Goal: Information Seeking & Learning: Learn about a topic

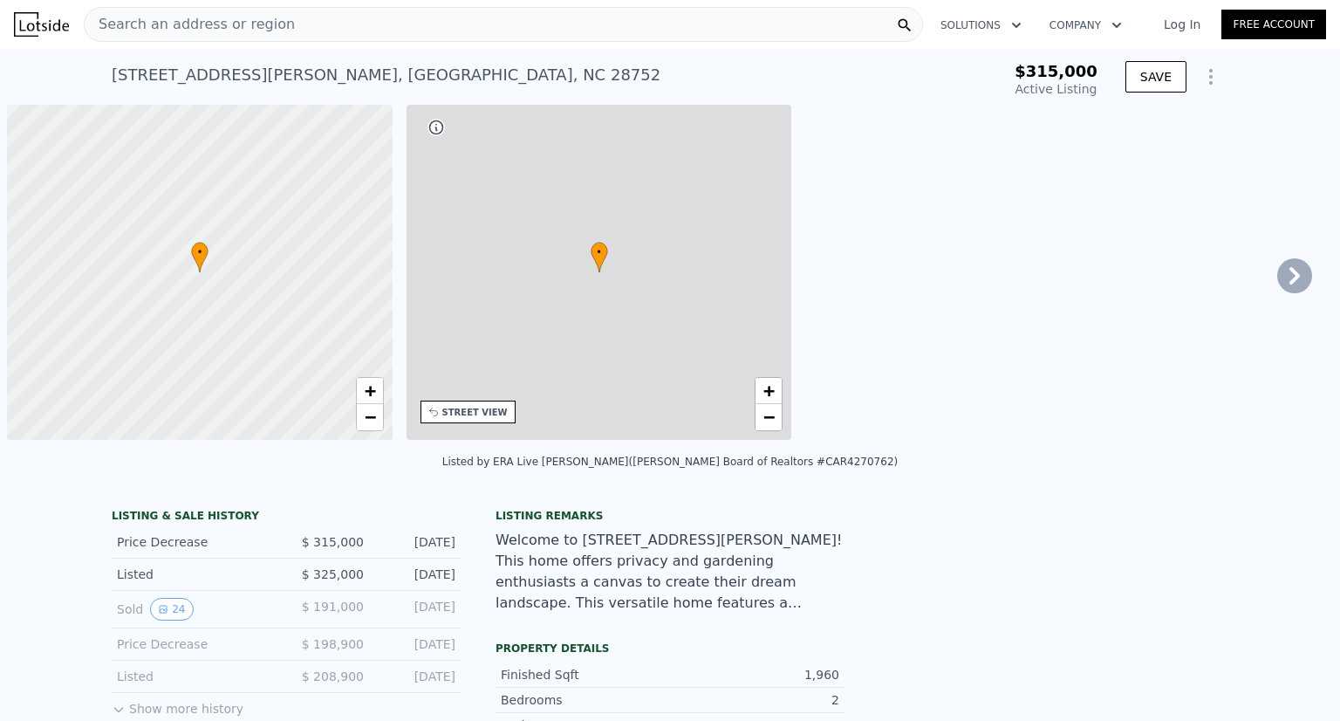
type input "-$ 333,413"
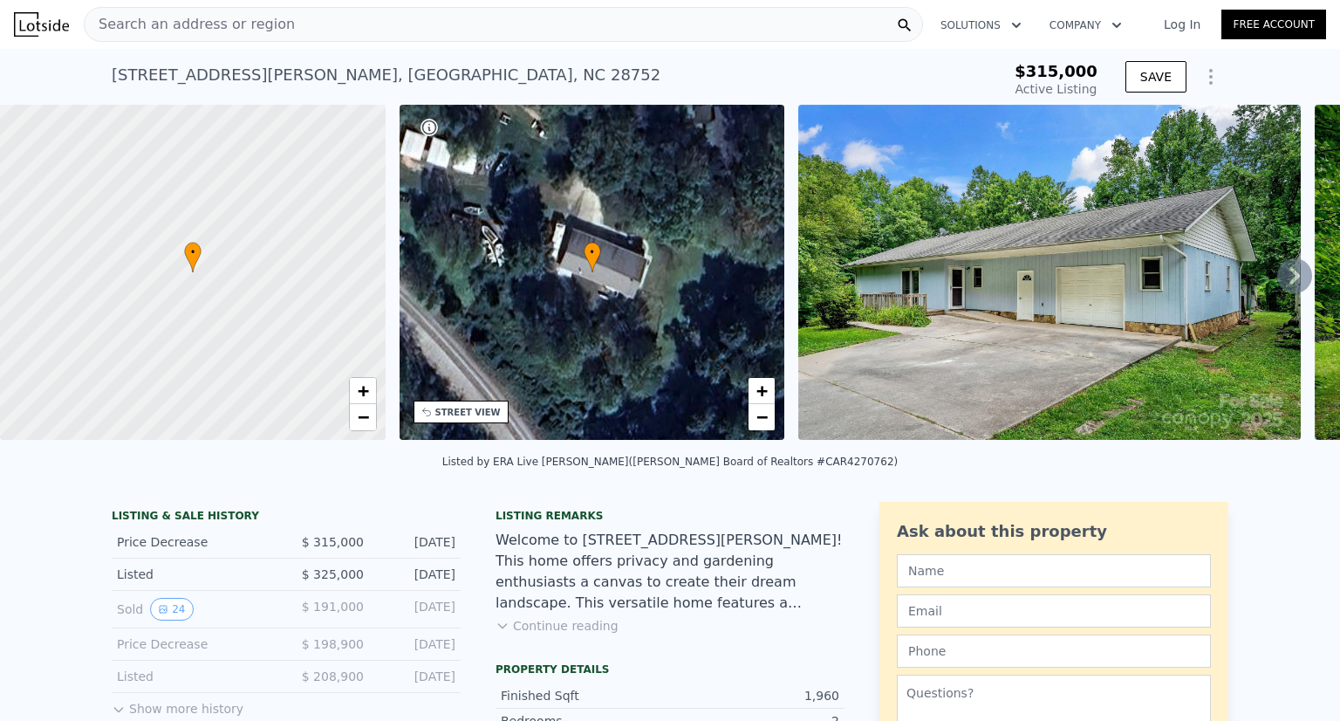
scroll to position [0, 7]
click at [443, 420] on div "STREET VIEW" at bounding box center [460, 411] width 95 height 23
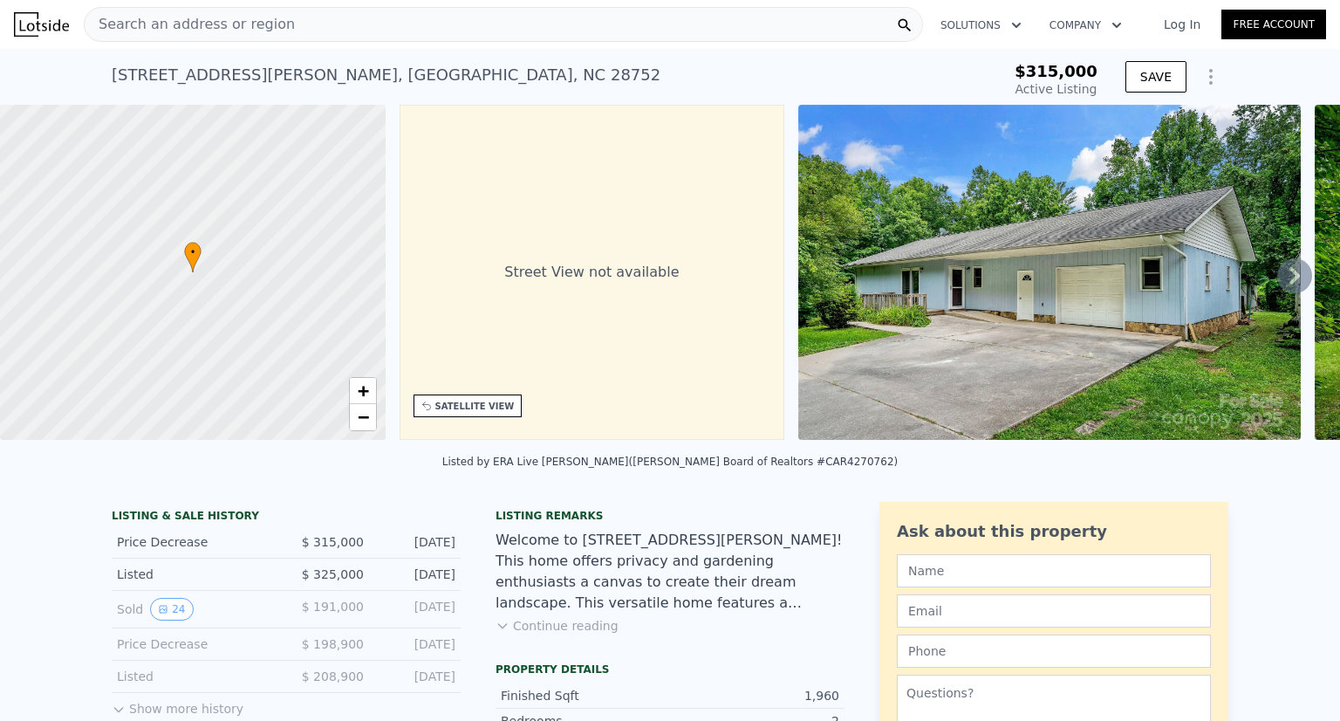
click at [455, 411] on div "SATELLITE VIEW" at bounding box center [474, 406] width 79 height 13
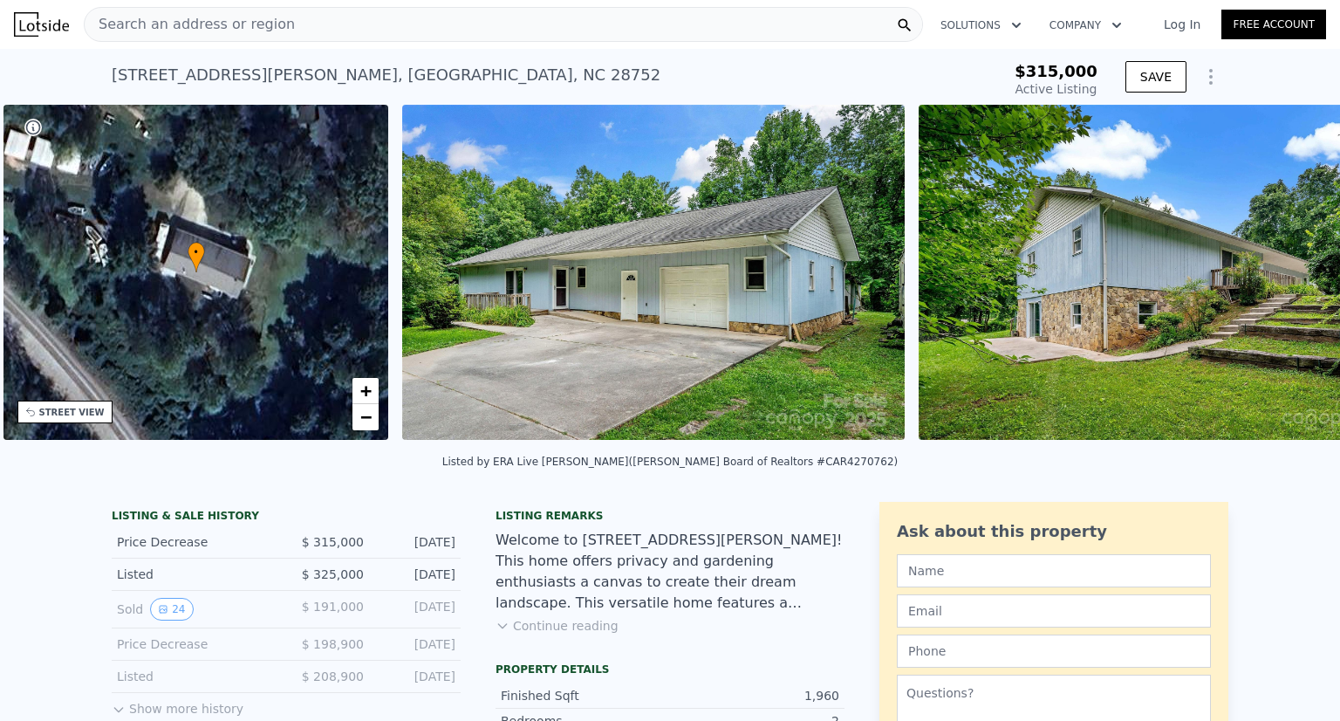
scroll to position [0, 406]
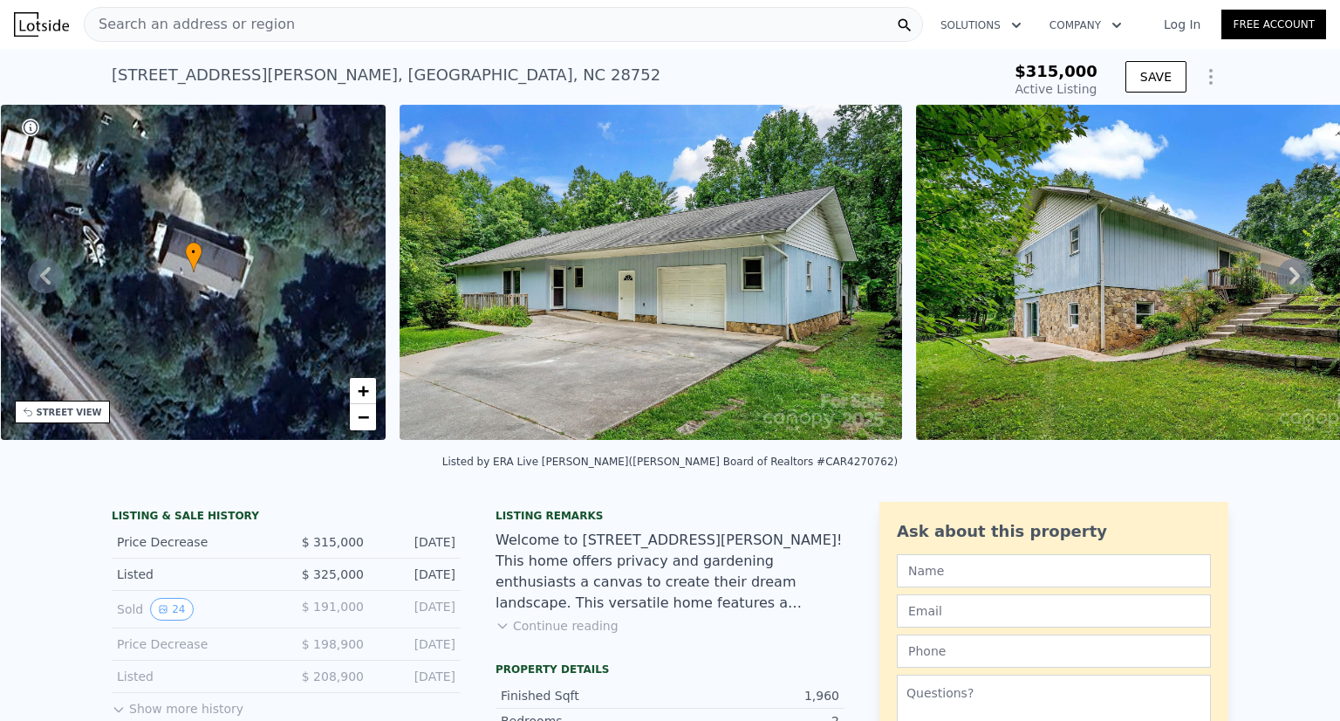
click at [616, 359] on img at bounding box center [651, 272] width 502 height 335
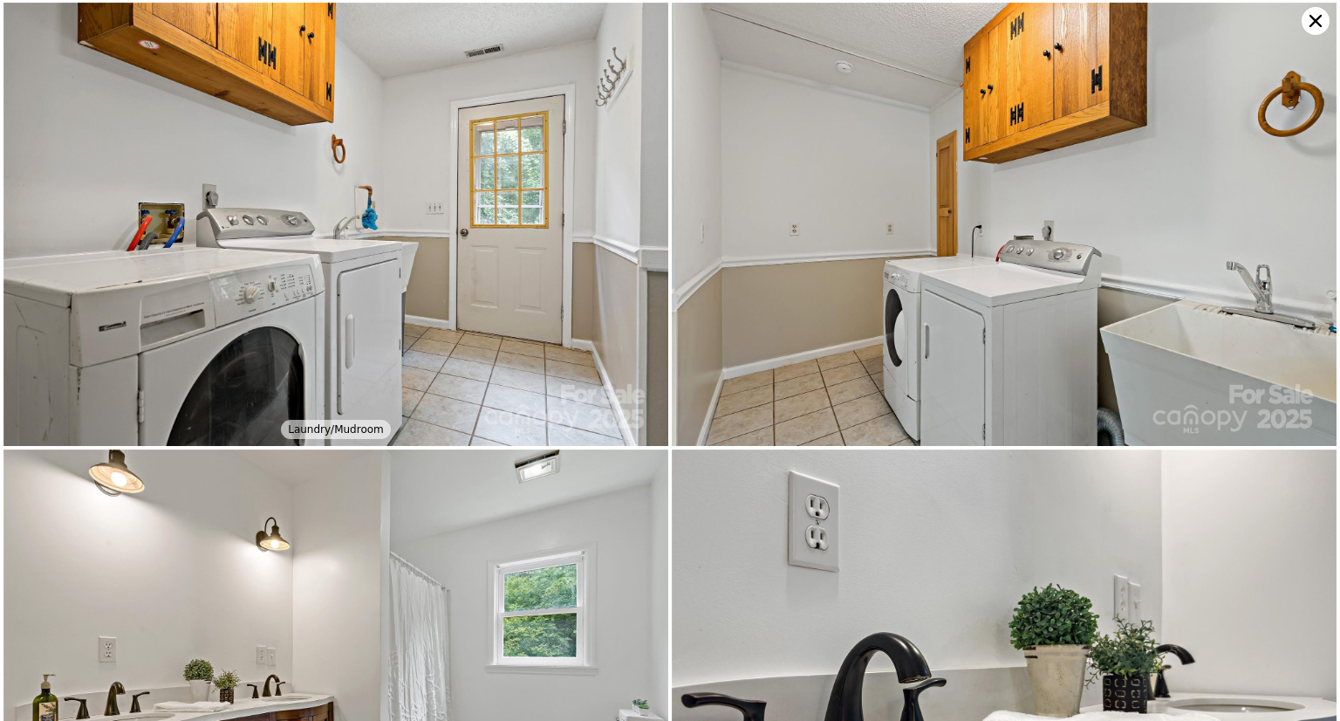
scroll to position [2211, 0]
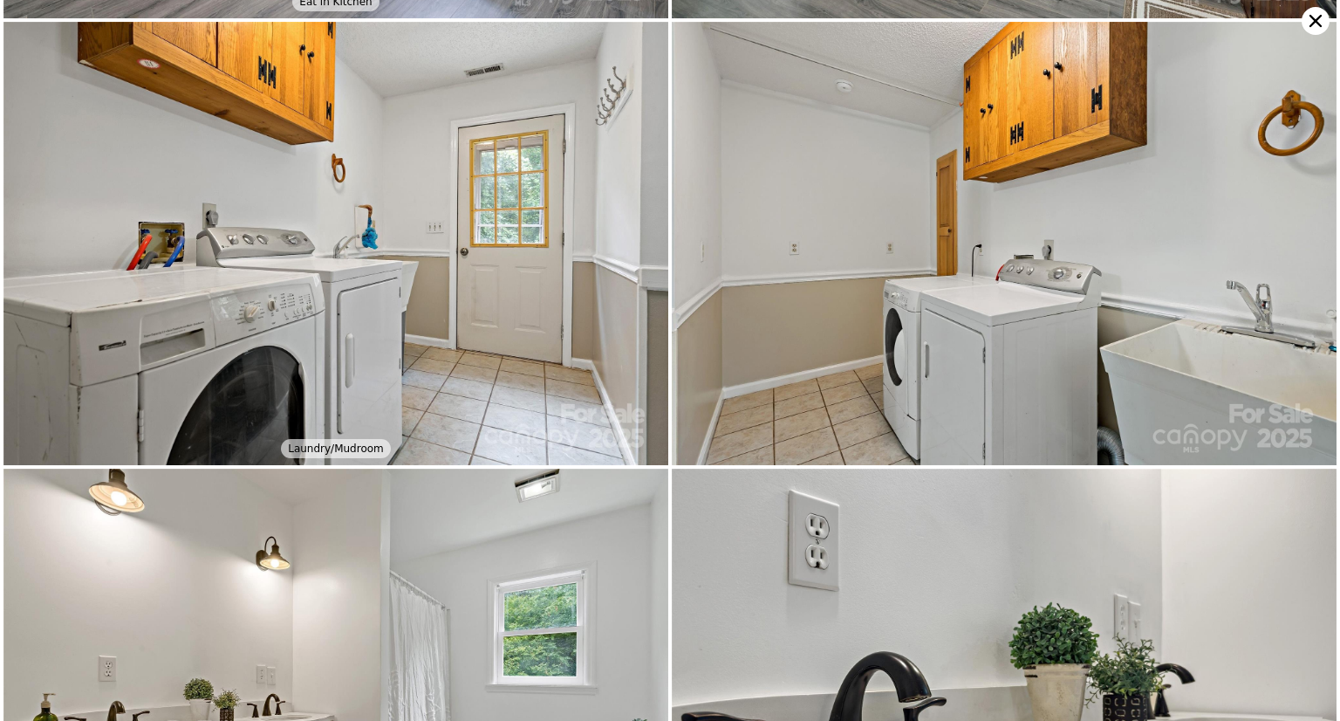
click at [1311, 18] on icon at bounding box center [1316, 21] width 28 height 28
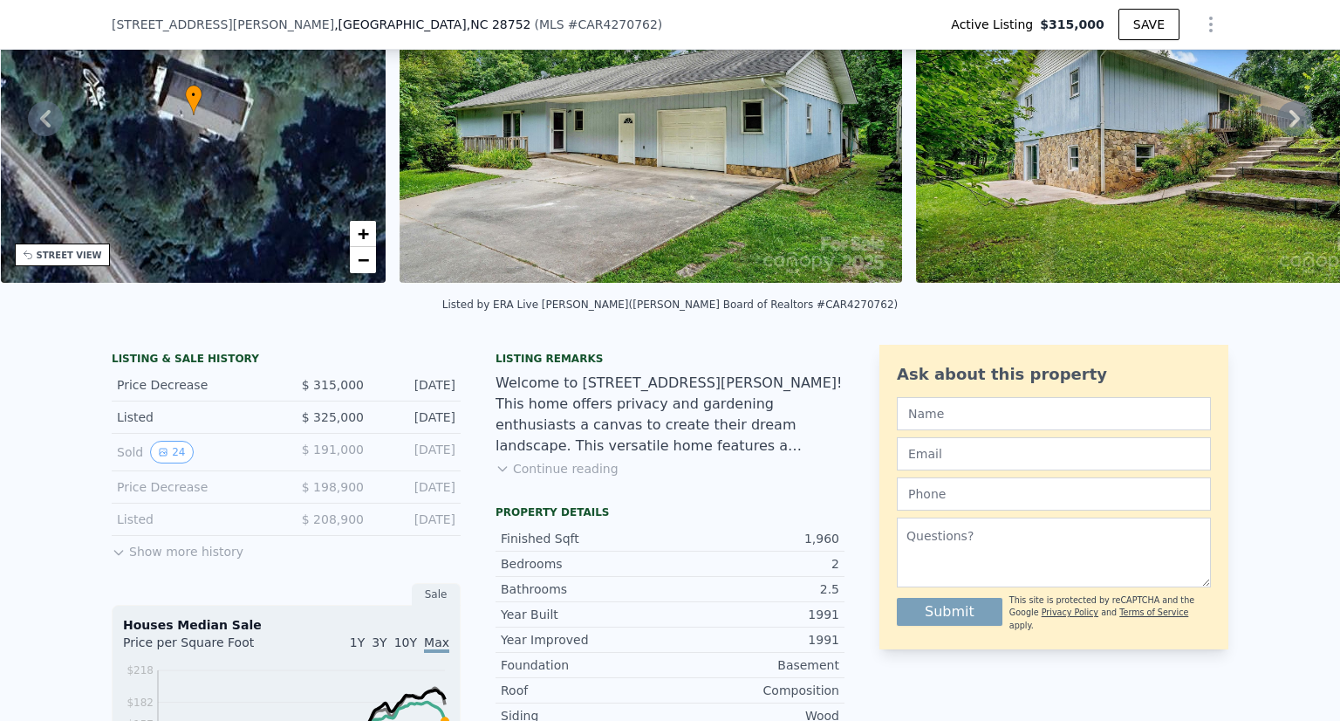
scroll to position [150, 0]
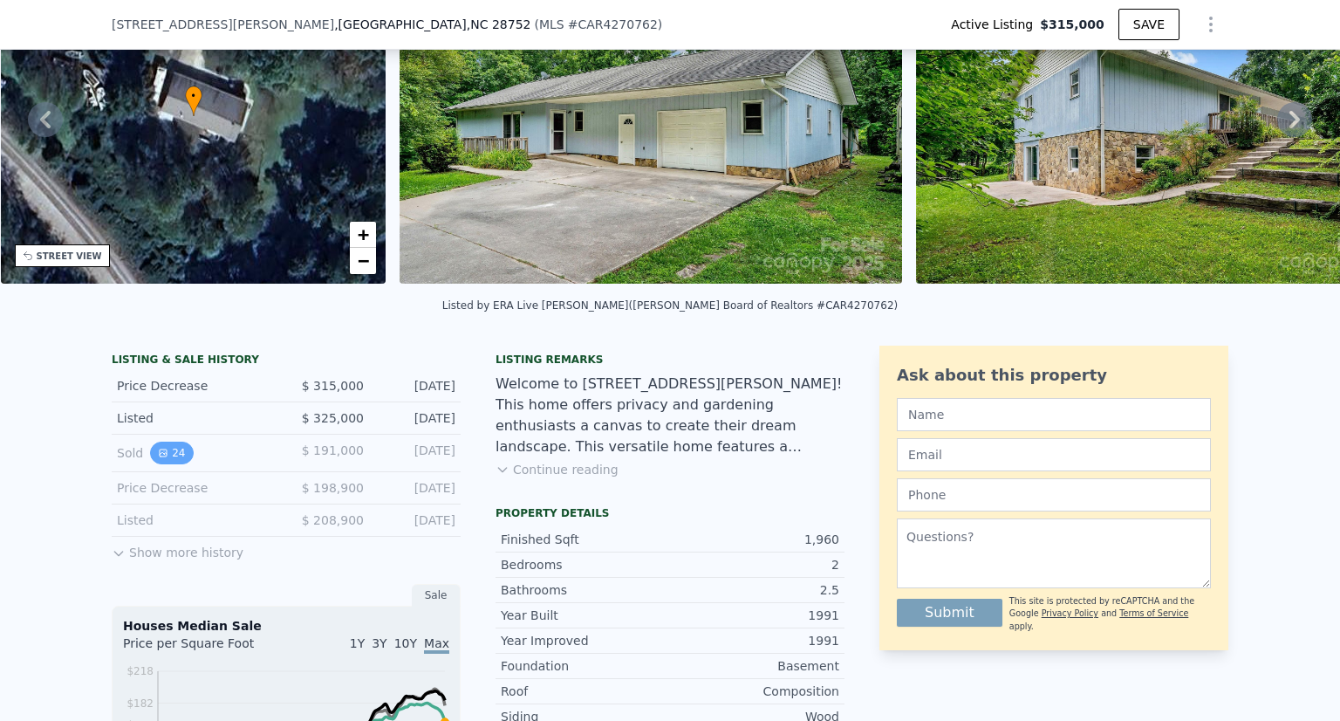
click at [159, 458] on icon "View historical data" at bounding box center [163, 453] width 10 height 10
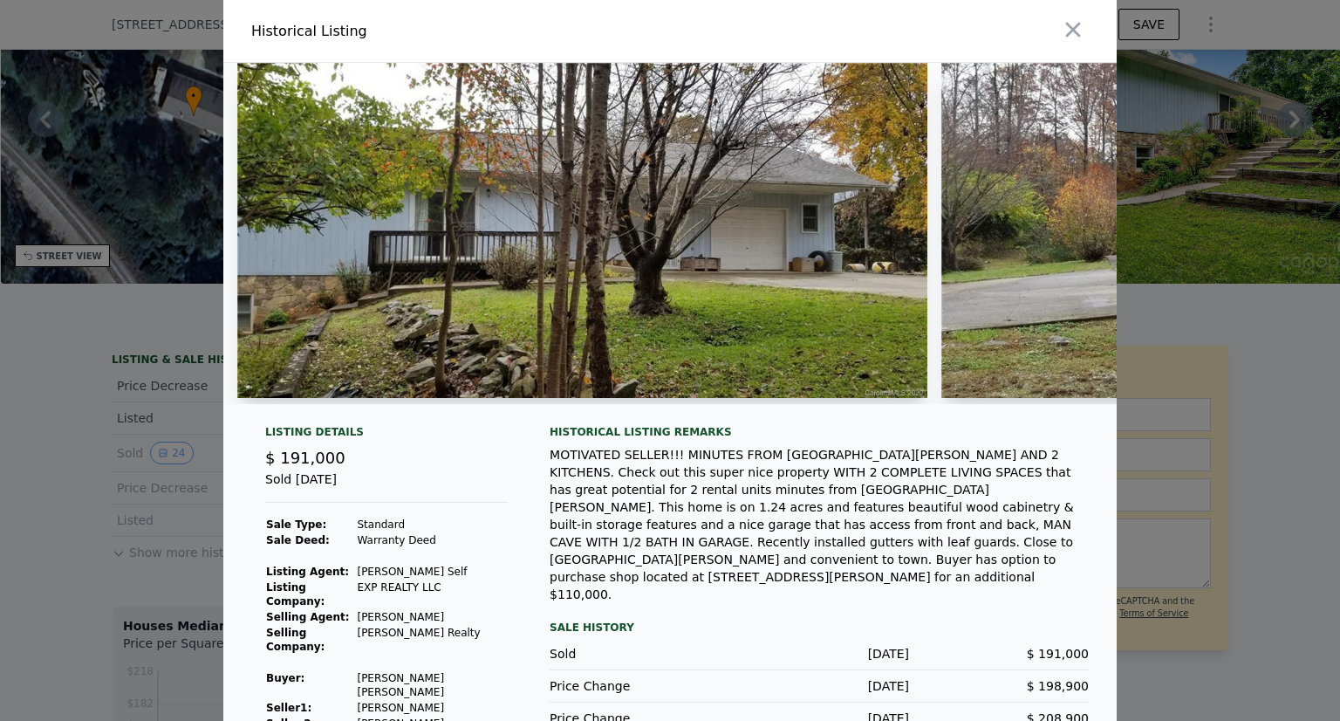
click at [540, 277] on img at bounding box center [582, 230] width 690 height 335
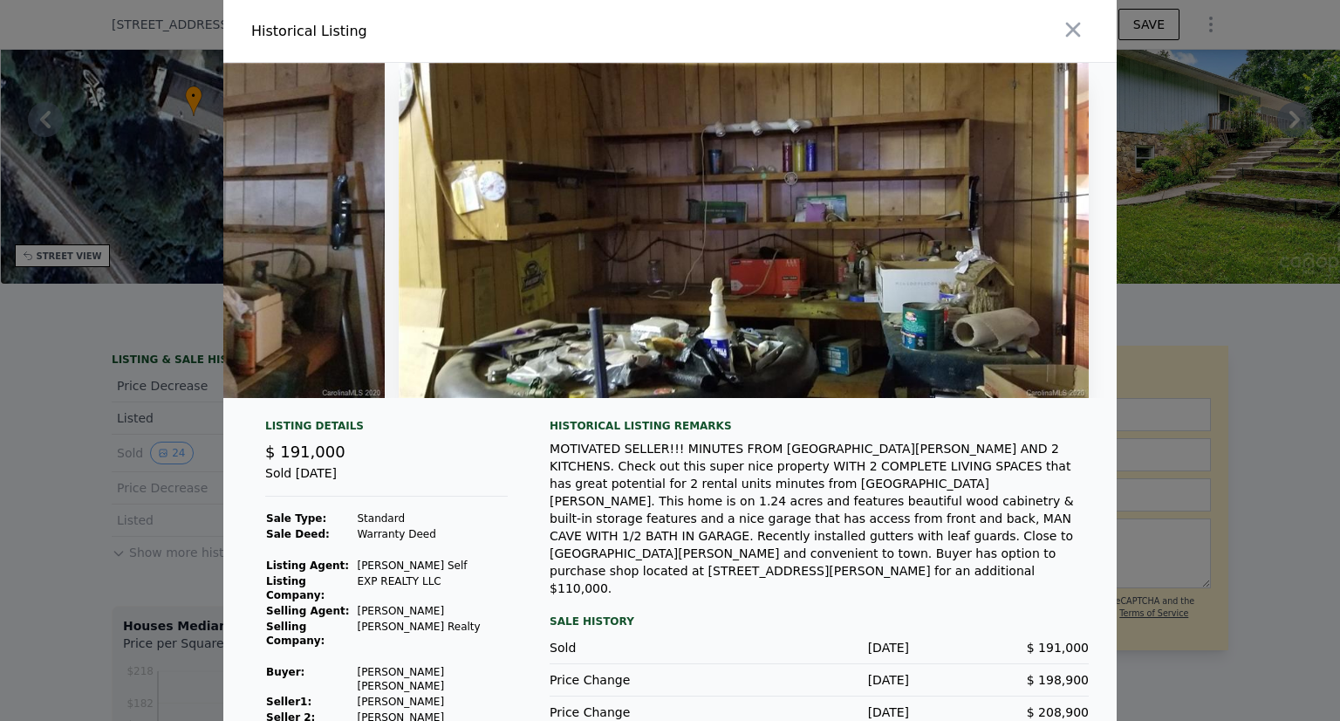
scroll to position [3, 0]
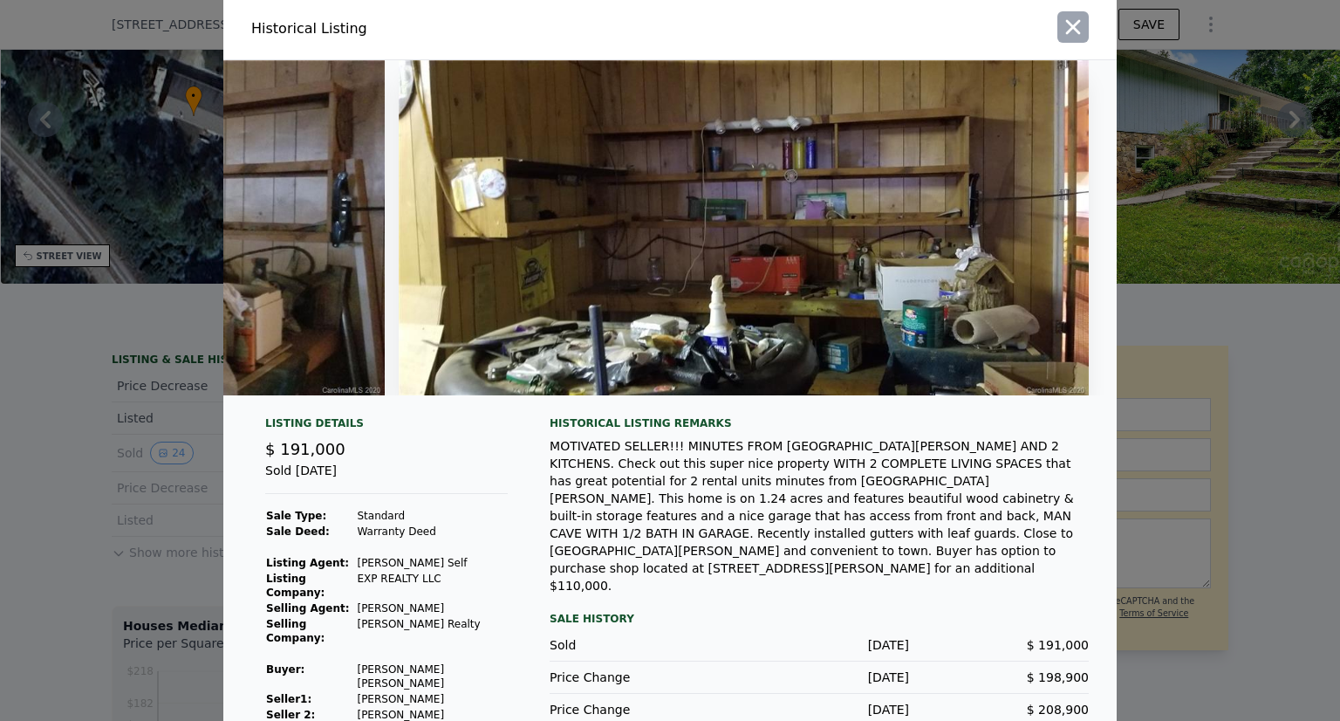
click at [1065, 22] on icon "button" at bounding box center [1073, 27] width 24 height 24
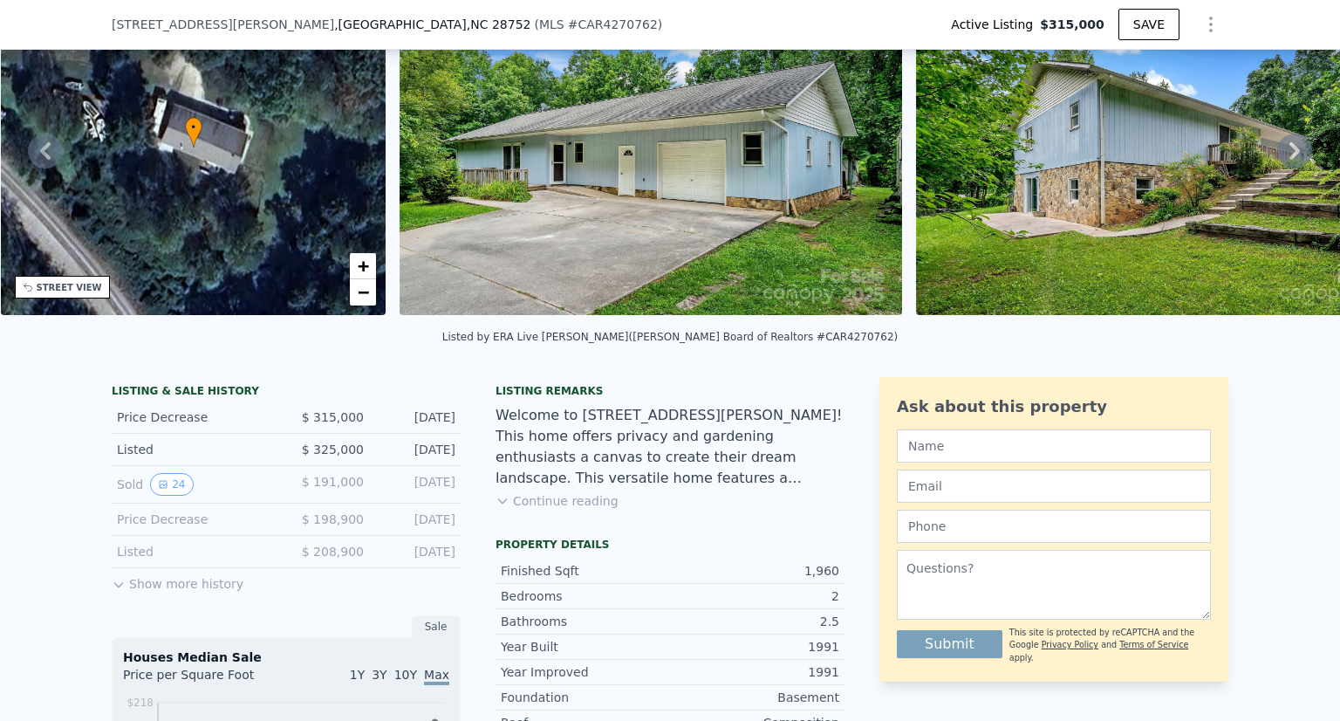
scroll to position [147, 0]
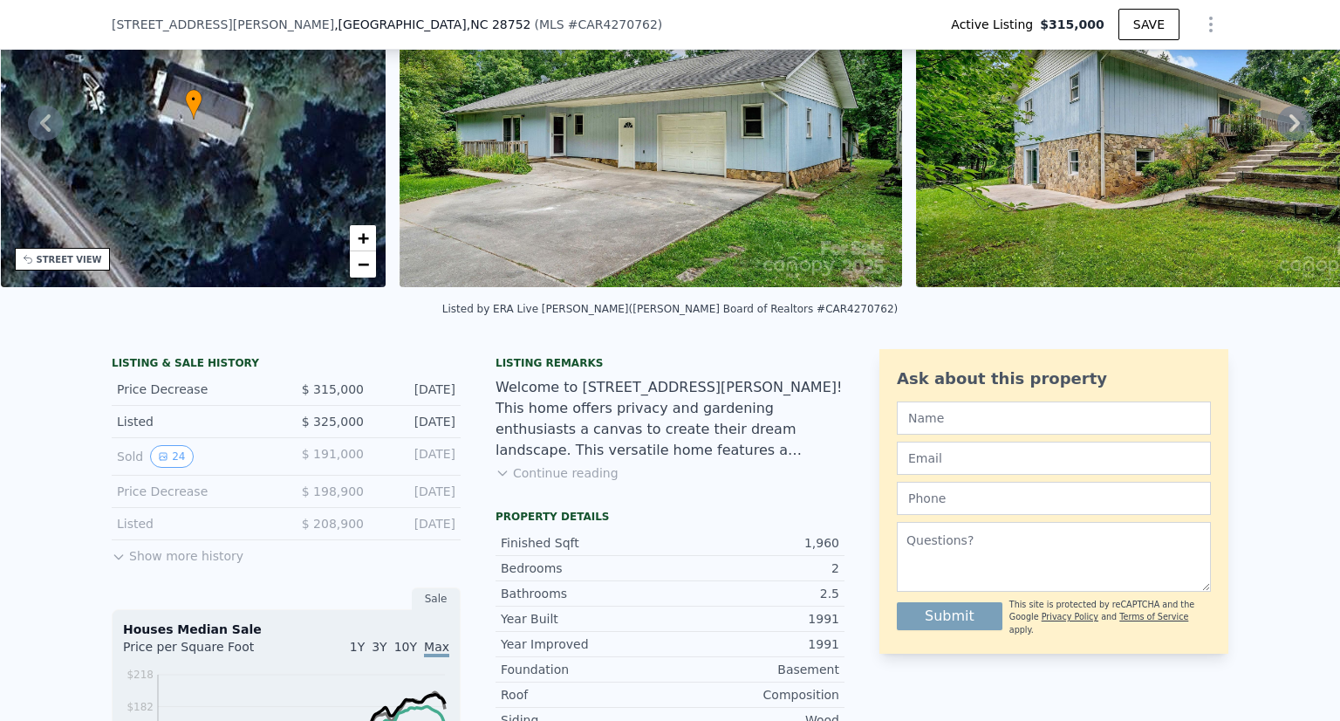
click at [193, 564] on button "Show more history" at bounding box center [178, 552] width 132 height 24
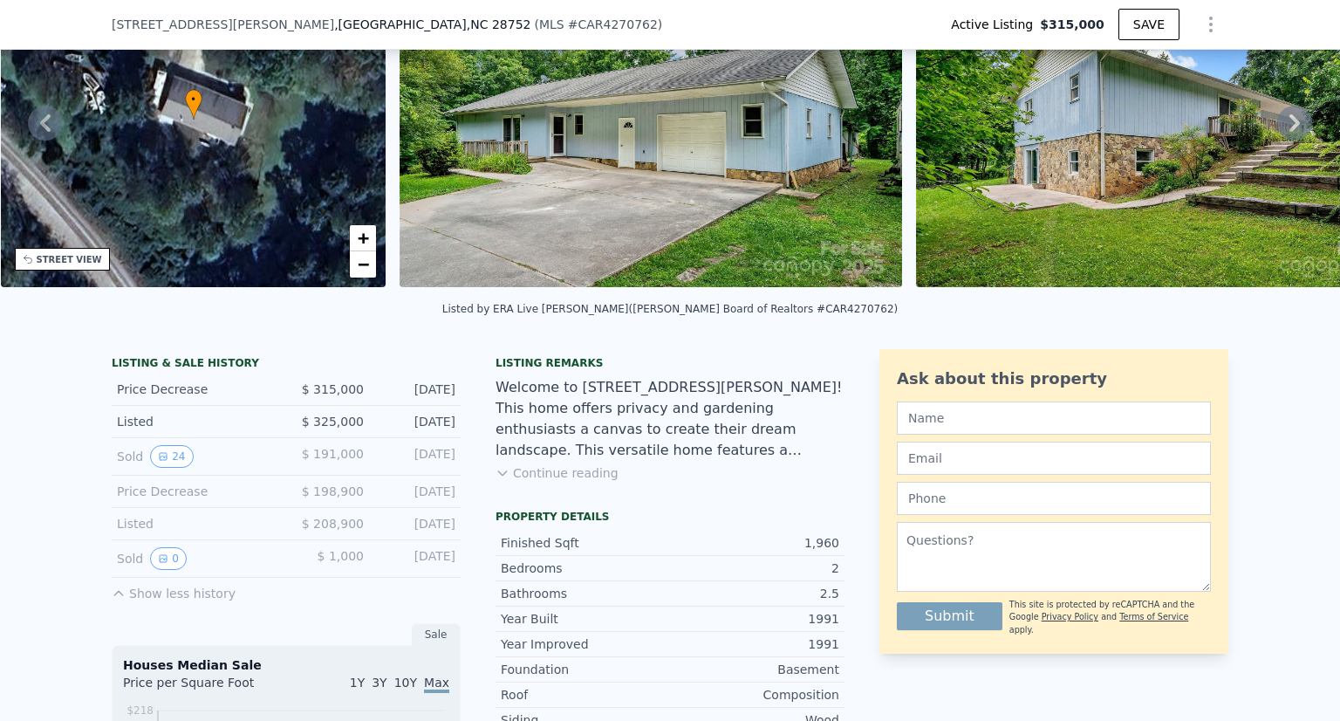
scroll to position [154, 0]
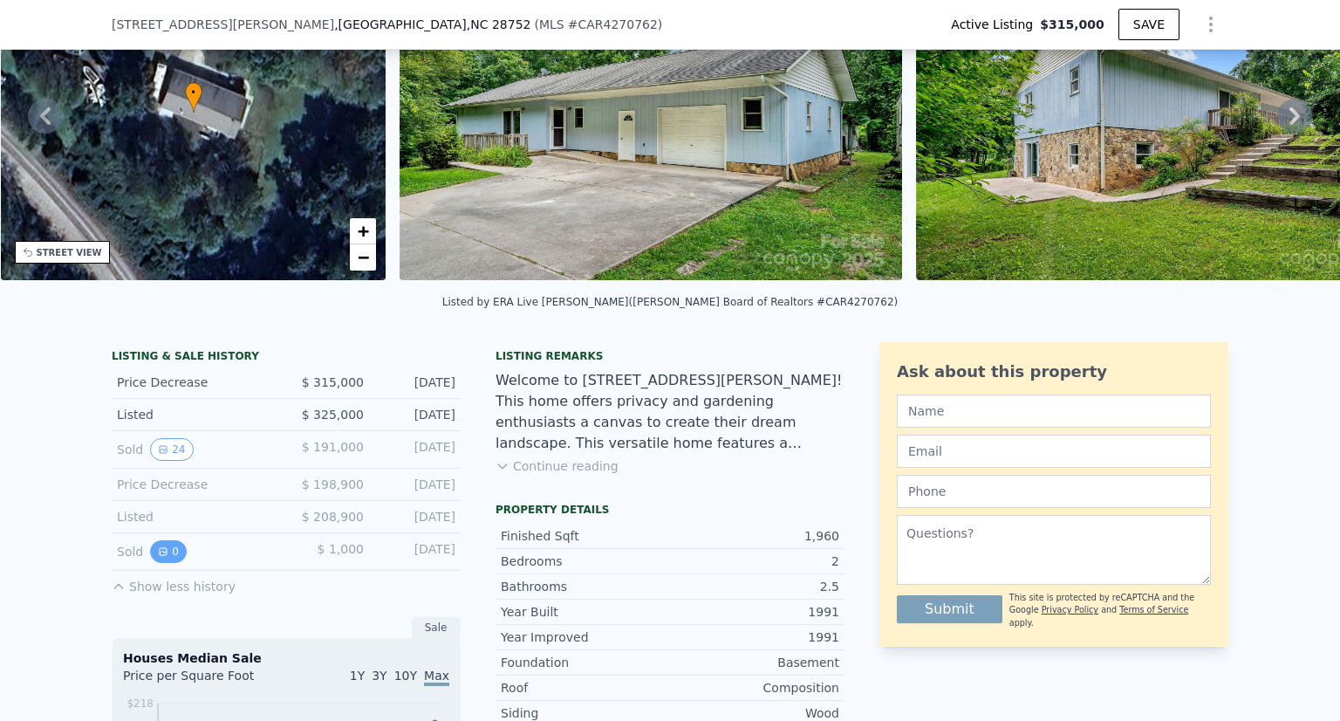
click at [166, 563] on button "0" at bounding box center [168, 551] width 37 height 23
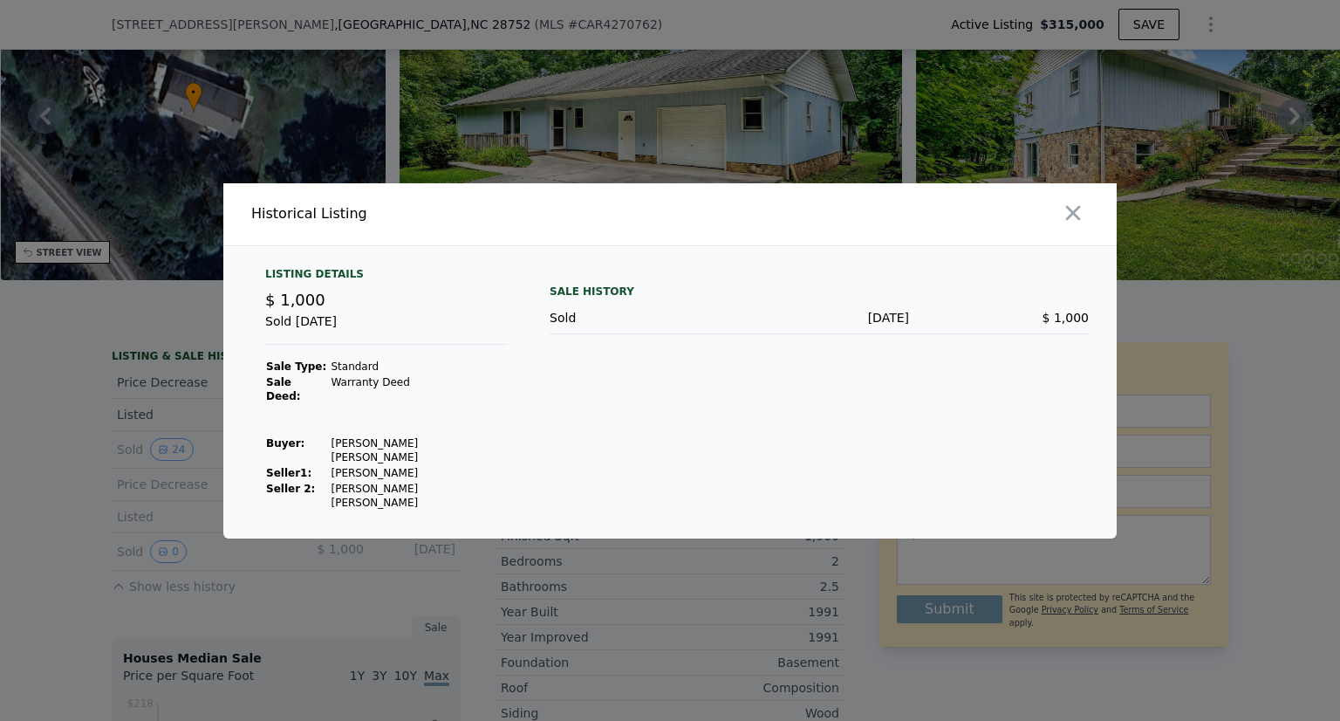
click at [87, 486] on div at bounding box center [670, 360] width 1340 height 721
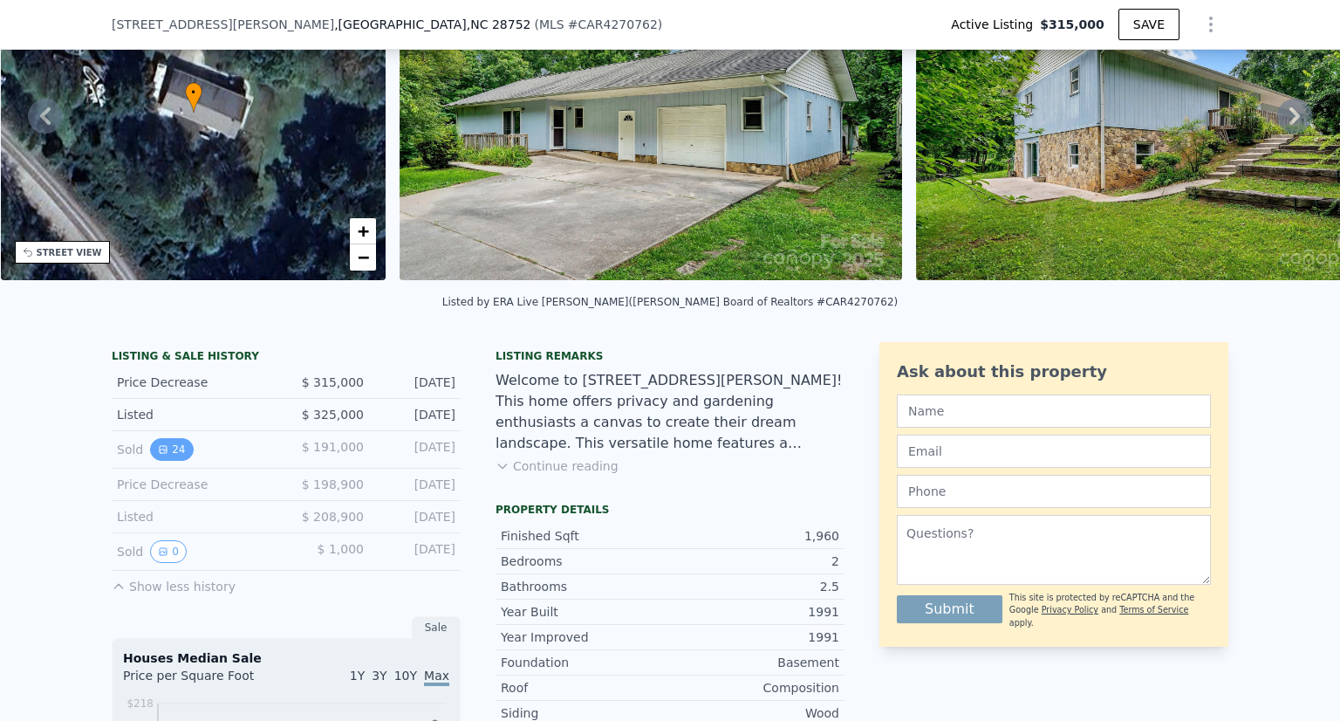
click at [163, 461] on button "24" at bounding box center [171, 449] width 43 height 23
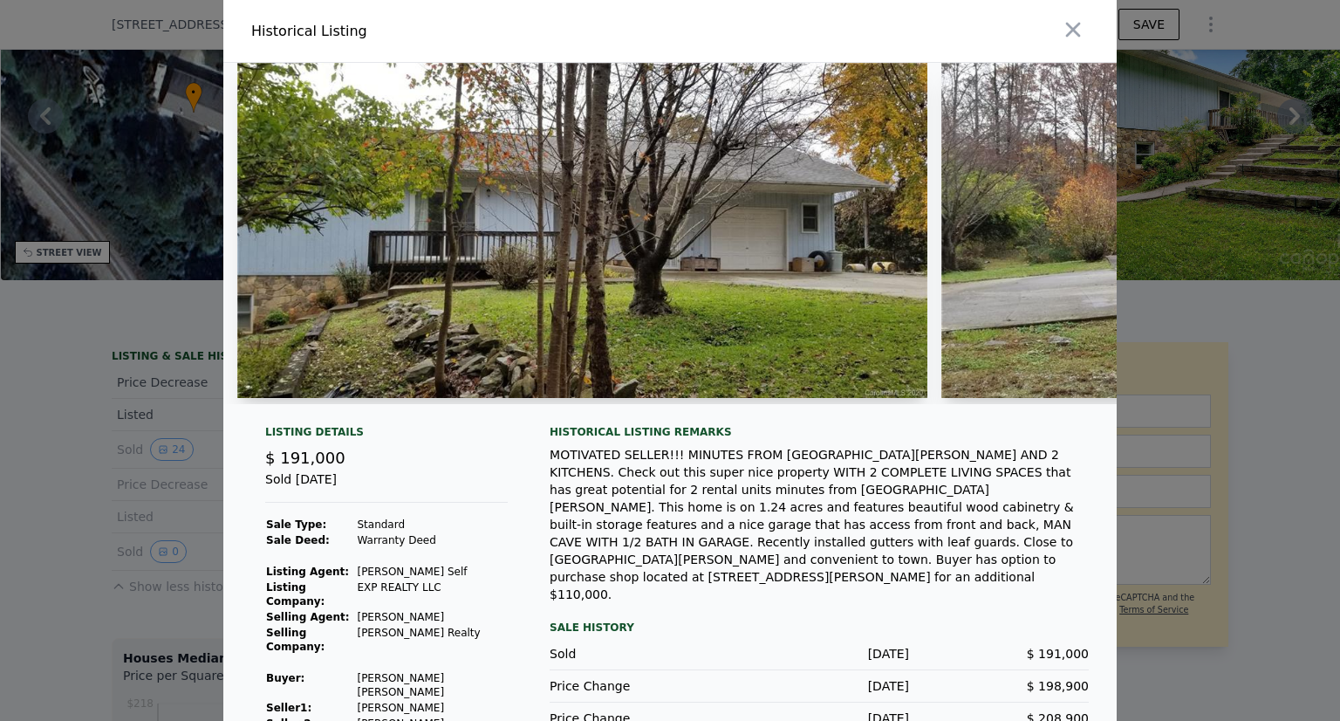
click at [20, 404] on div at bounding box center [670, 360] width 1340 height 721
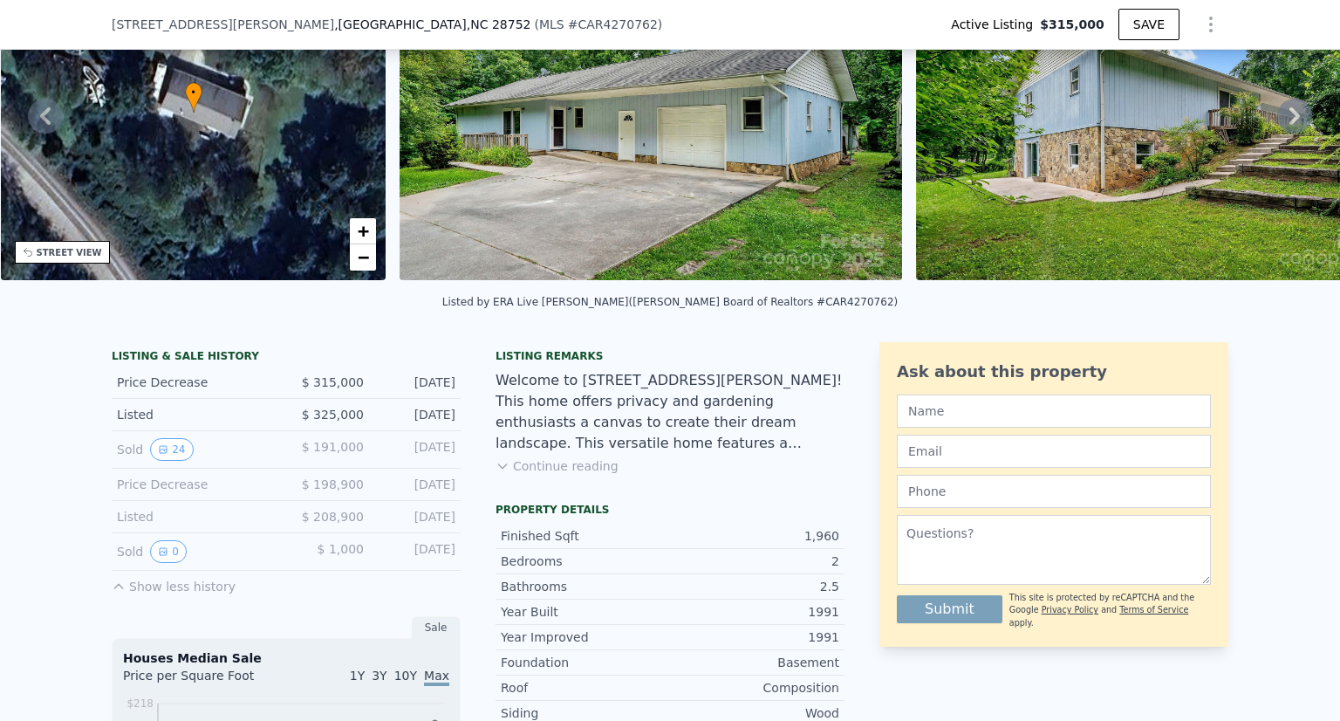
click at [638, 168] on img at bounding box center [651, 112] width 502 height 335
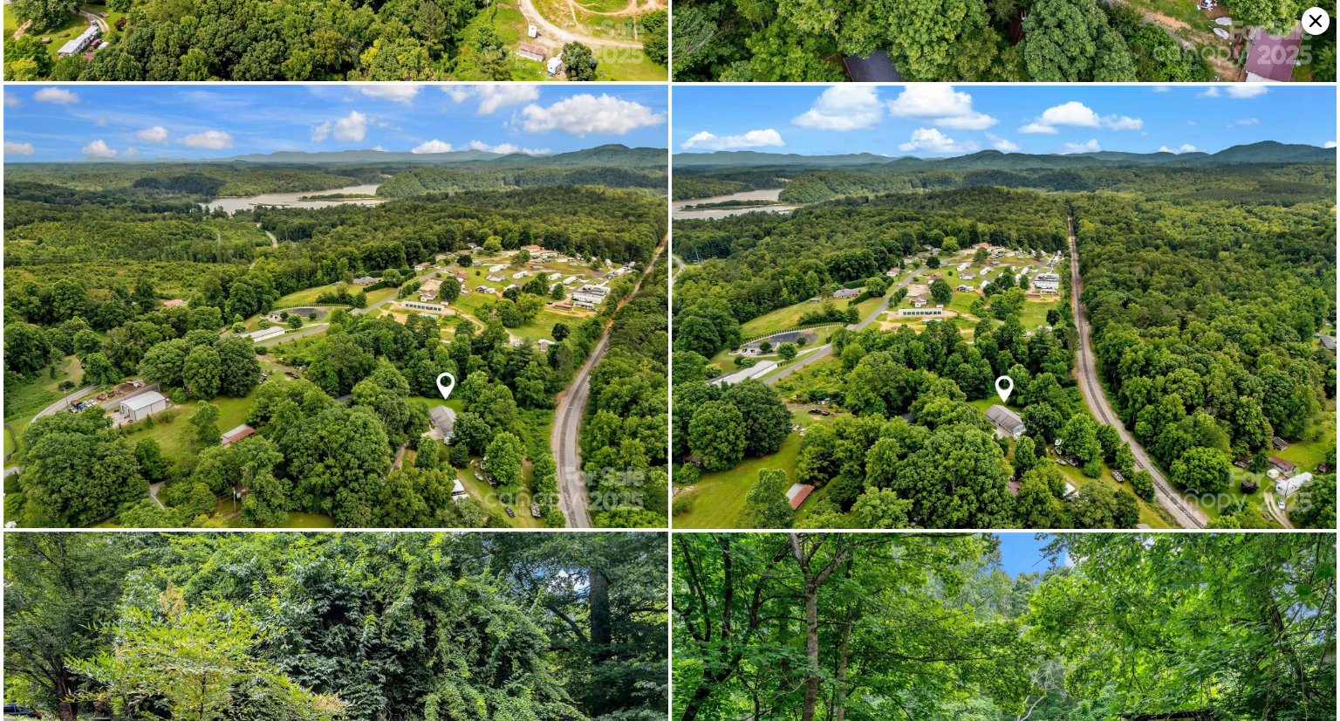
scroll to position [8560, 0]
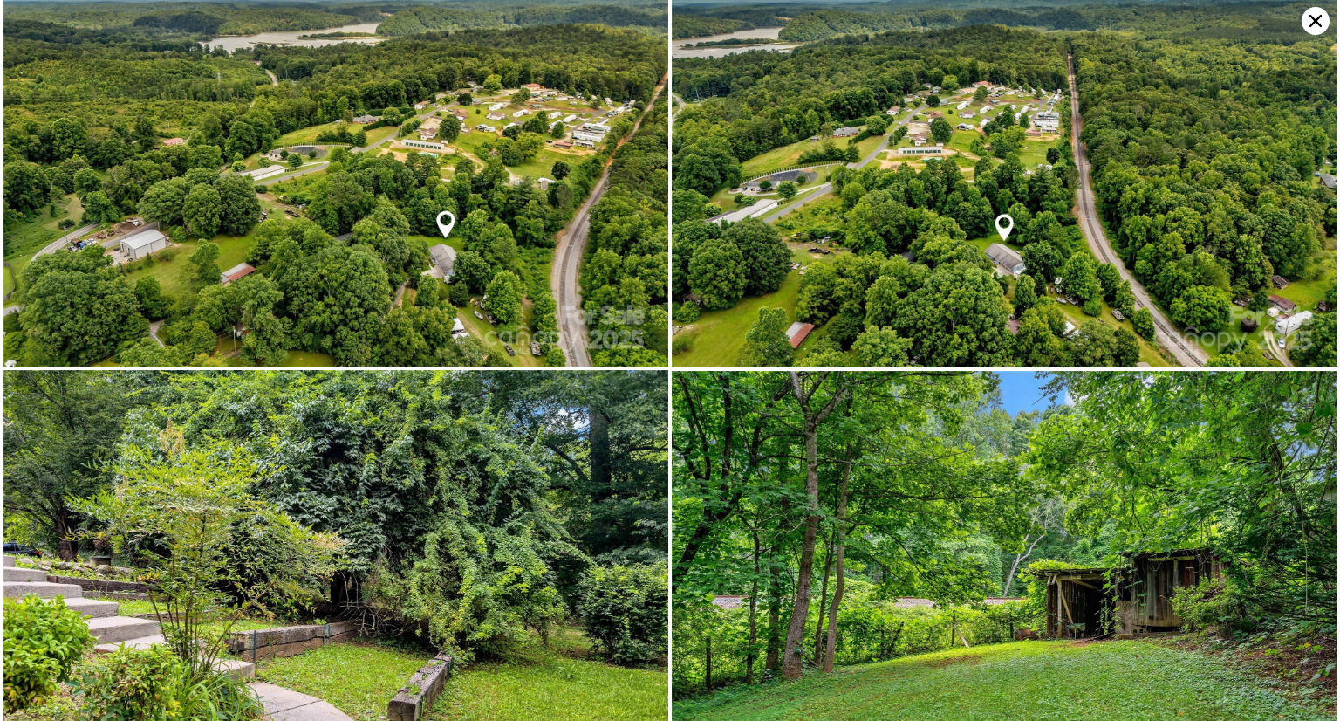
click at [1308, 23] on icon at bounding box center [1316, 21] width 28 height 28
